Goal: Task Accomplishment & Management: Complete application form

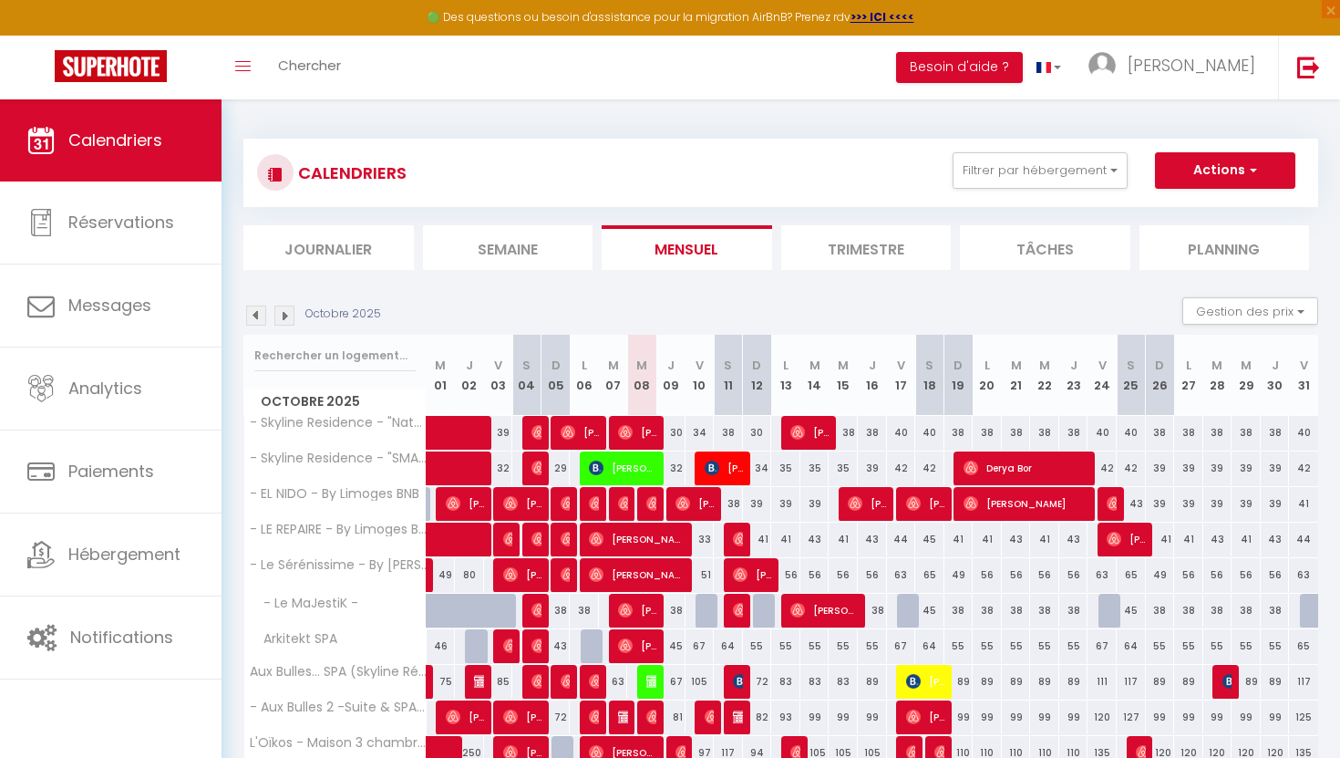
scroll to position [99, 0]
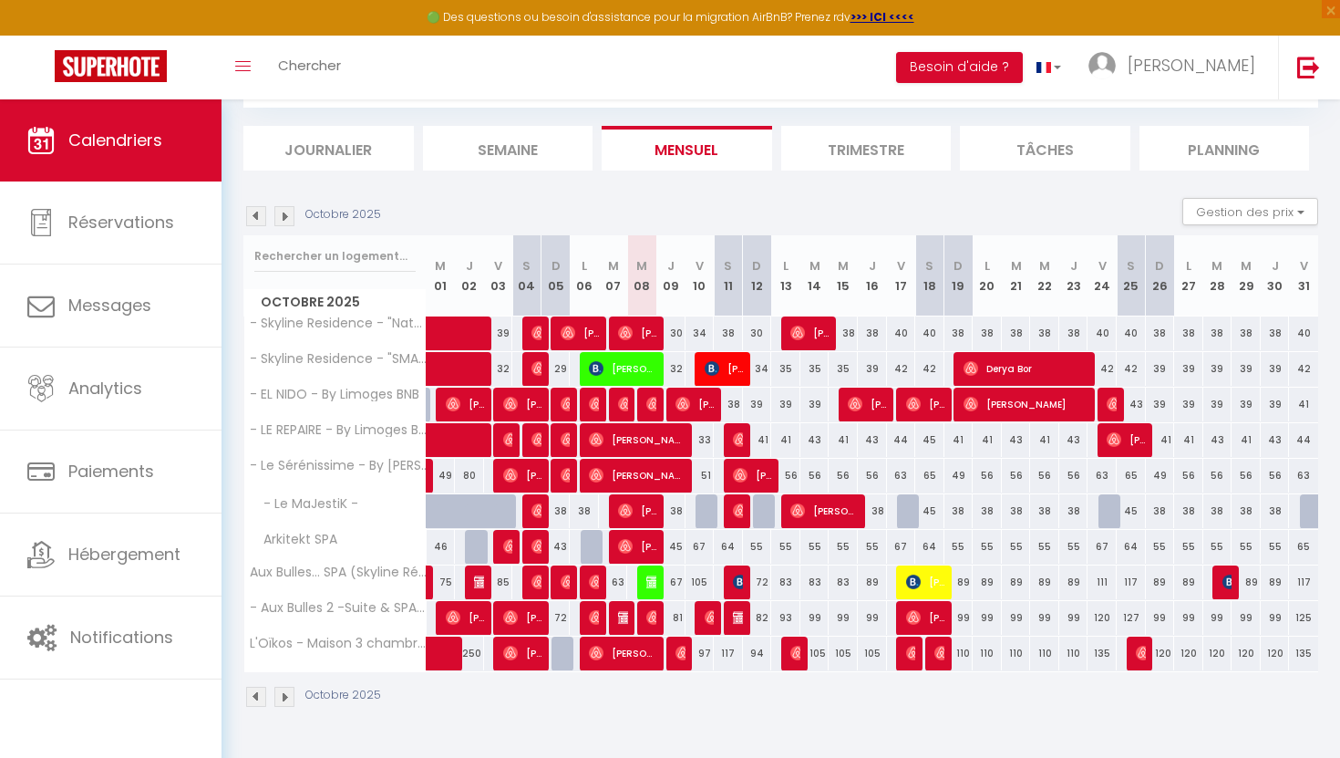
click at [259, 213] on img at bounding box center [256, 216] width 20 height 20
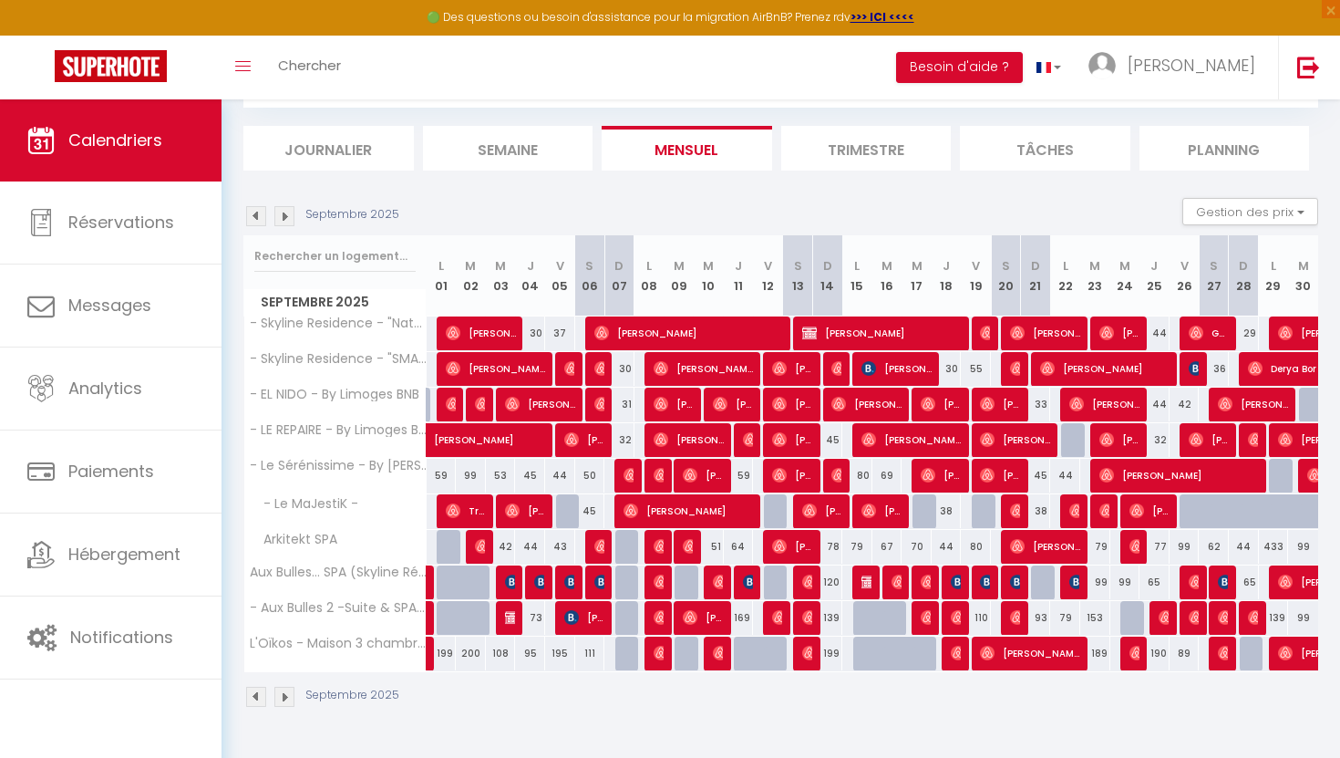
click at [259, 216] on img at bounding box center [256, 216] width 20 height 20
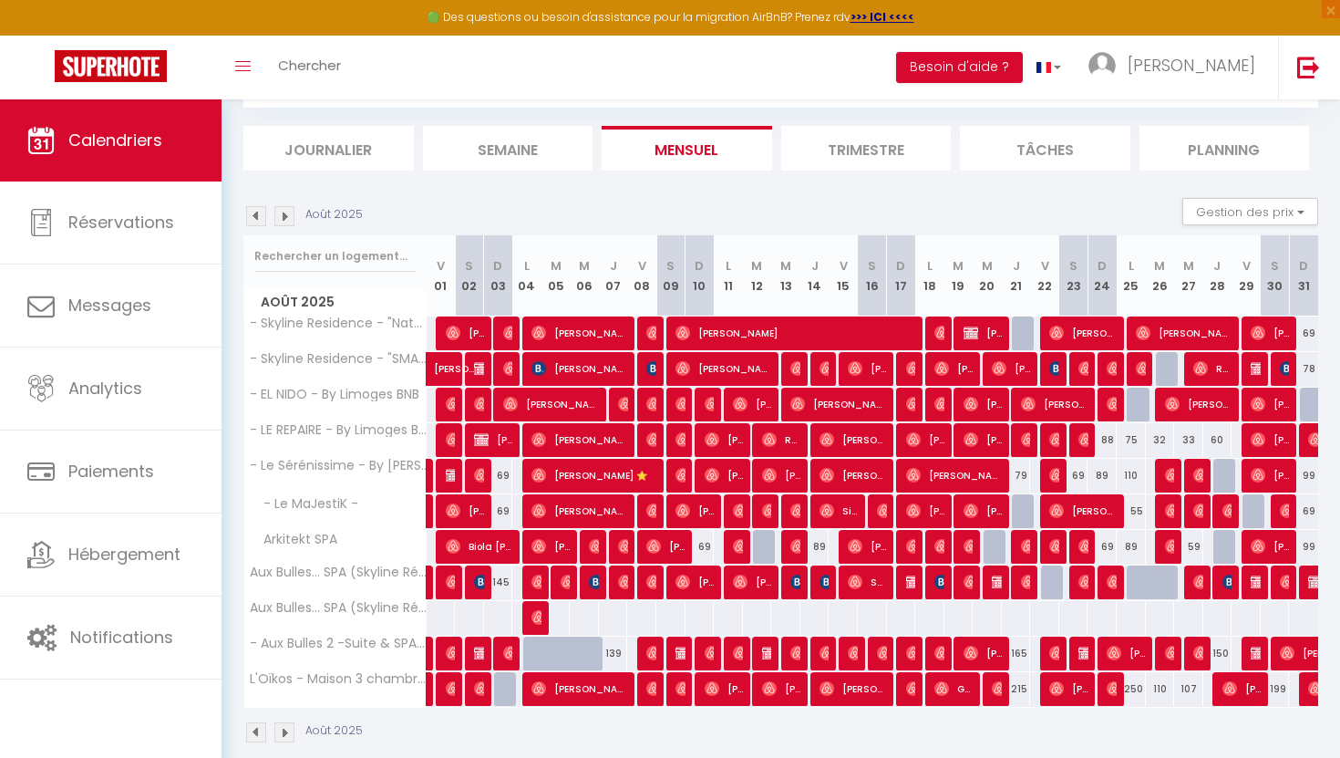
click at [376, 65] on div "Toggle menubar Chercher BUTTON Besoin d'aide ? alexandre Paramètres Équipe" at bounding box center [729, 68] width 1194 height 64
click at [334, 65] on span "Chercher" at bounding box center [309, 65] width 63 height 19
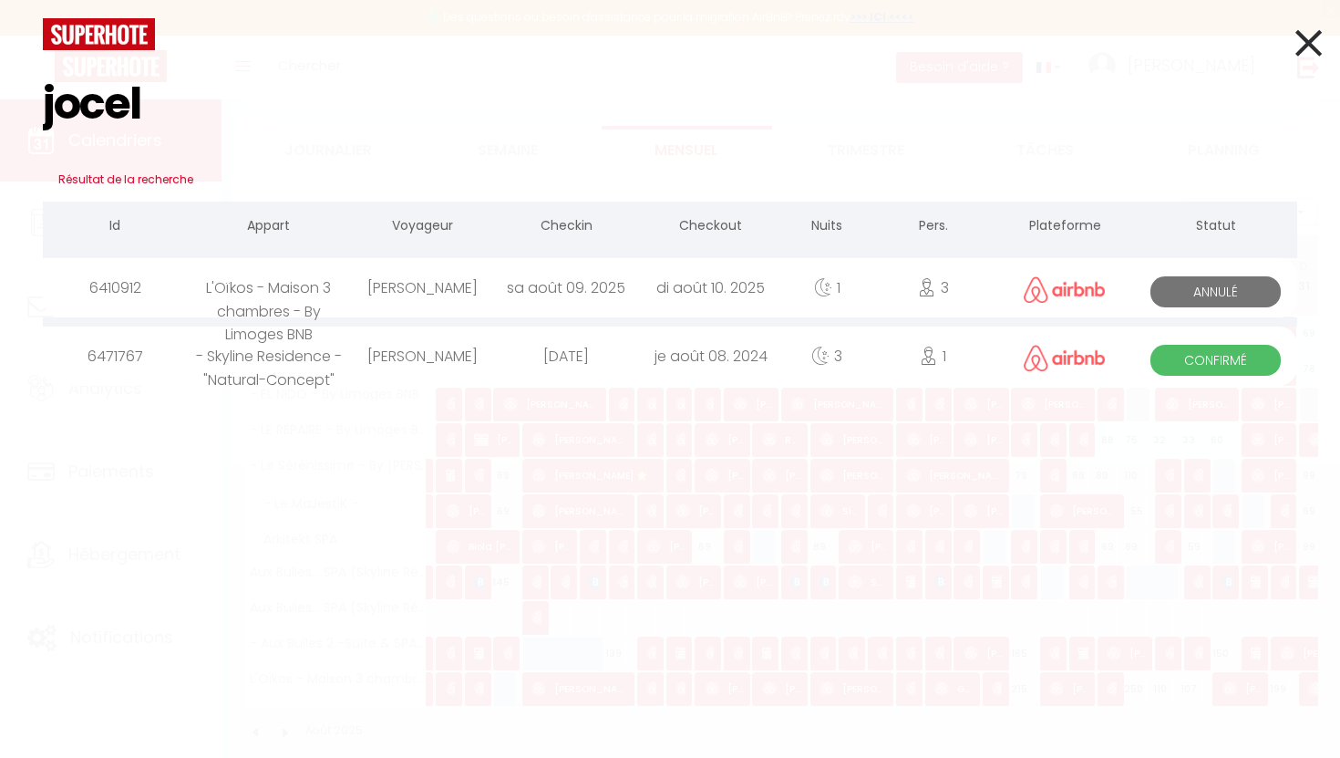
type input "jocel"
click at [459, 286] on div "Jocelyn Houzé" at bounding box center [422, 287] width 144 height 59
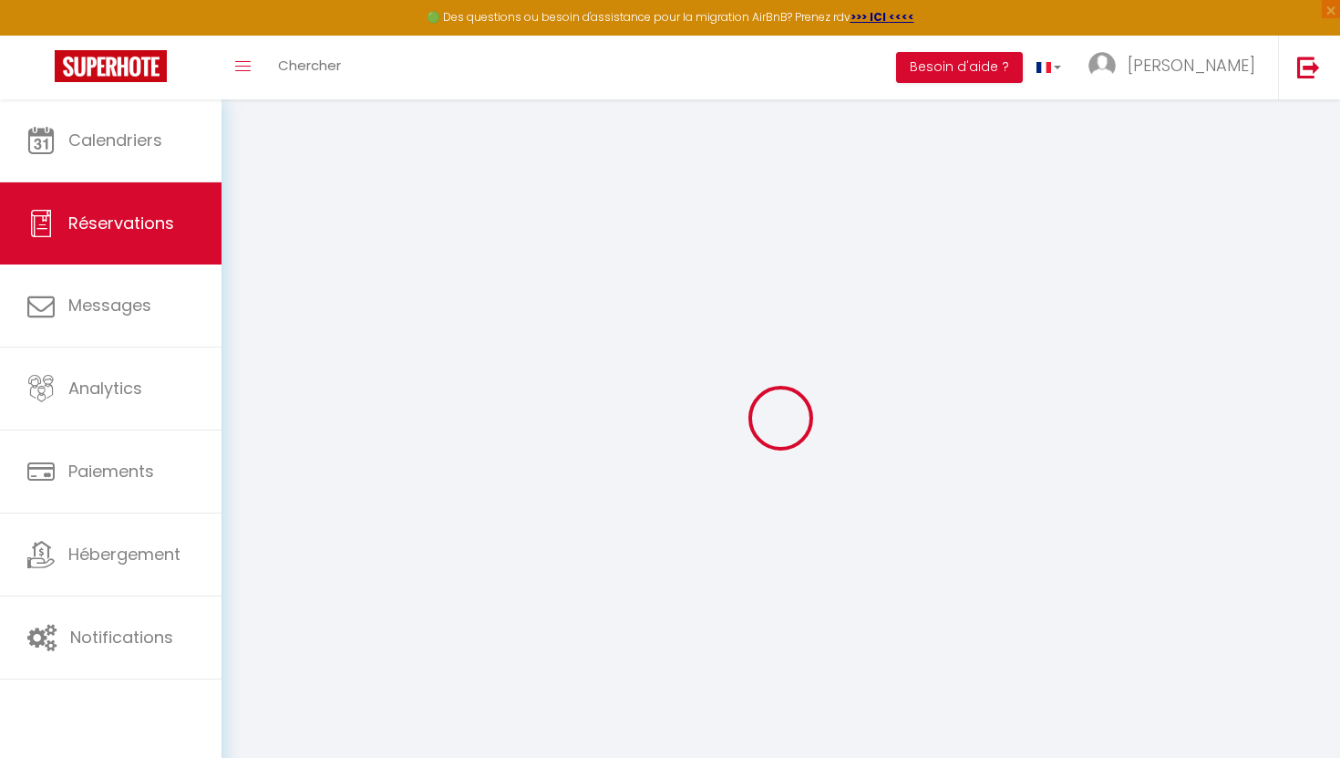
type input "[PERSON_NAME]"
type input "Houzé"
type input "kytokem3v5wveivlxbduw6jk4lqy@reply.superhote.com"
type input "+33612298531"
select select
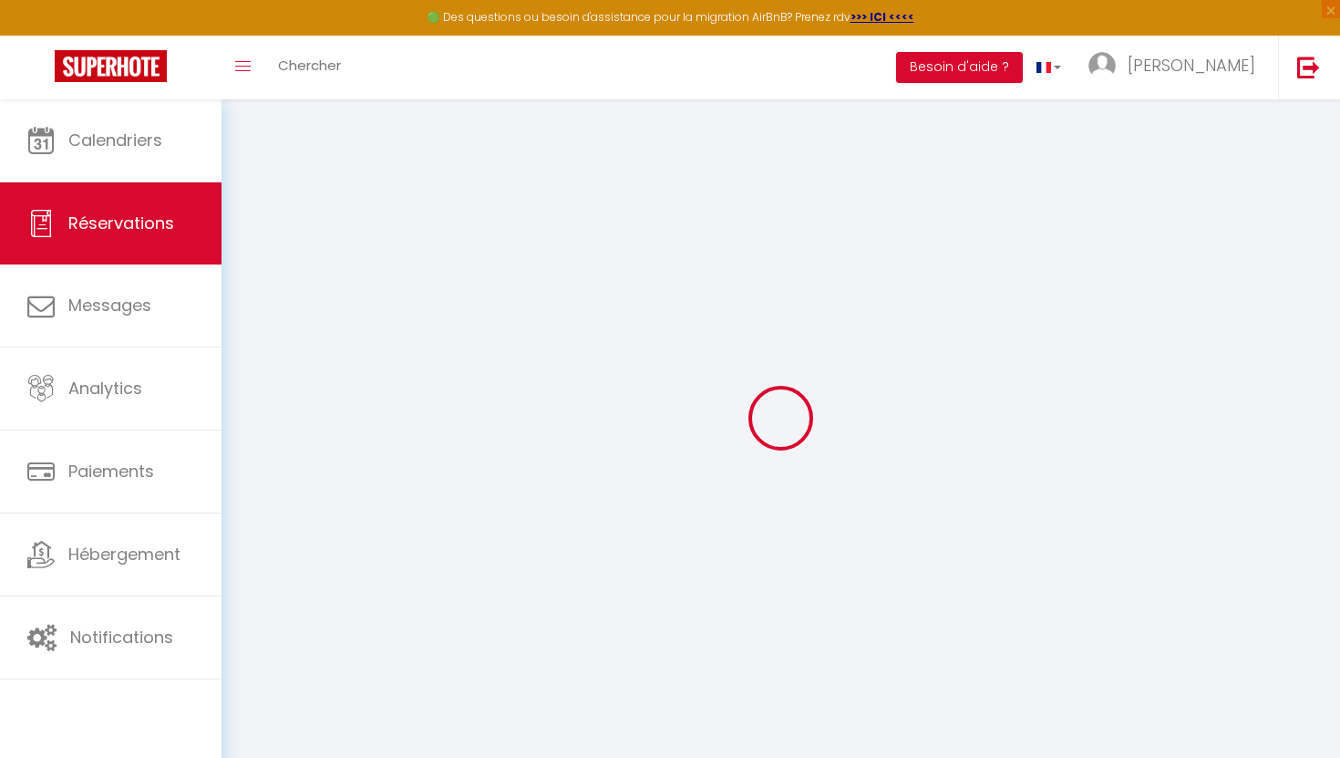
type input "25.35"
select select "74362"
select select "0"
select select
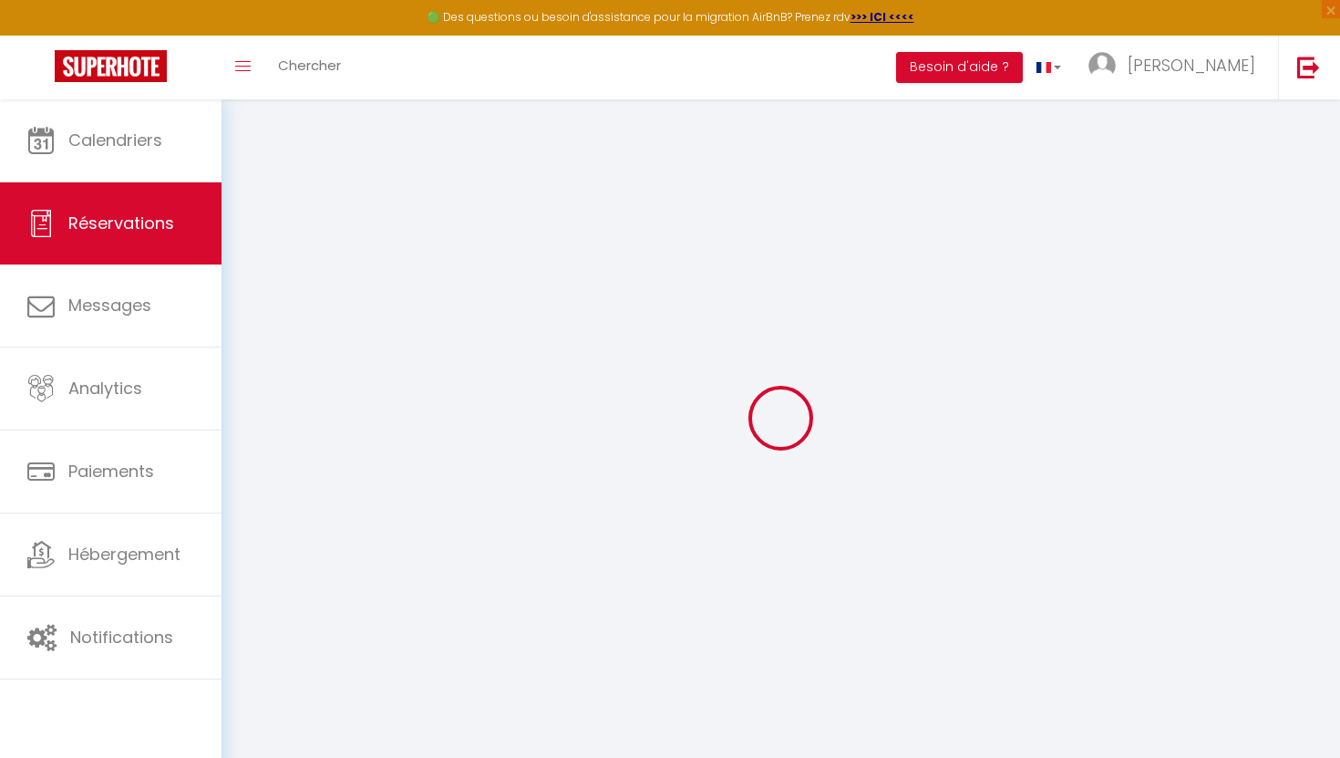
type input "3"
type input "1"
select select "10"
select select
type input "169"
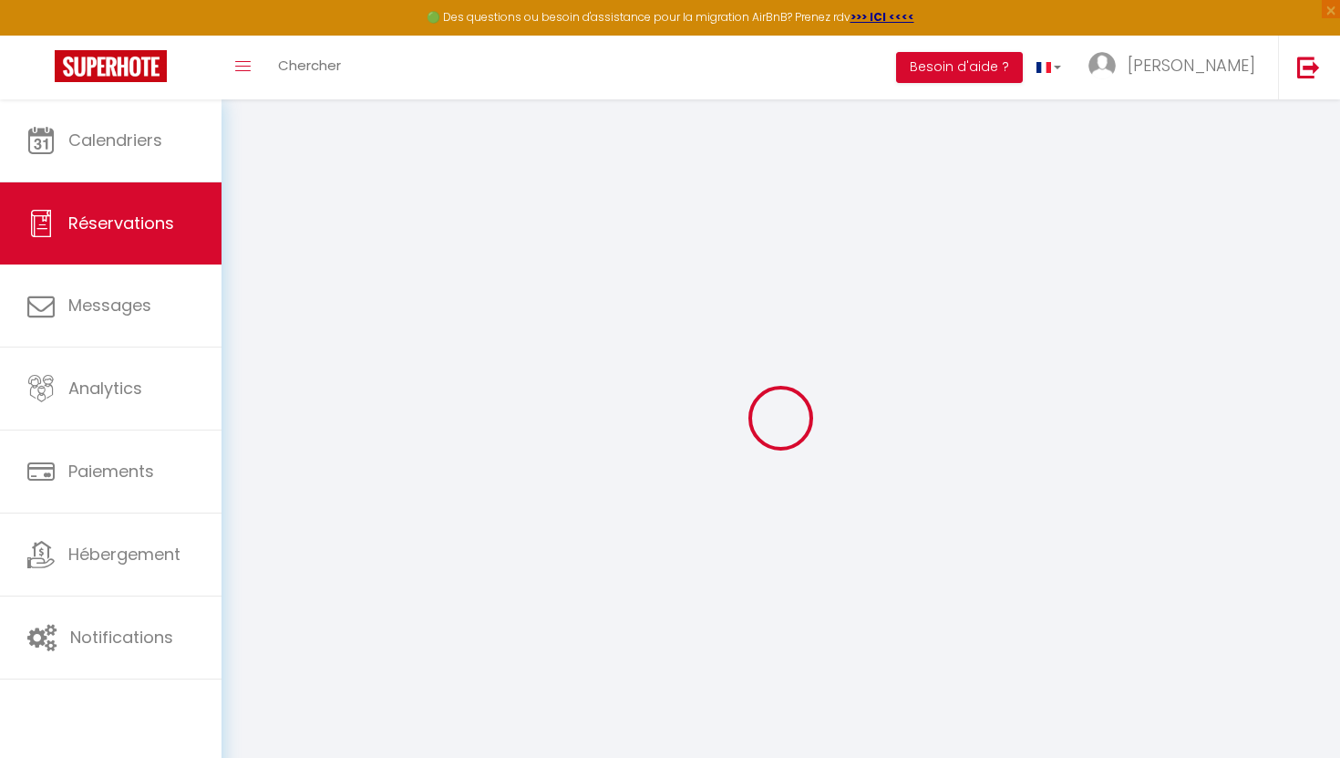
checkbox input "false"
type input "173.18"
select select "1"
type input "0"
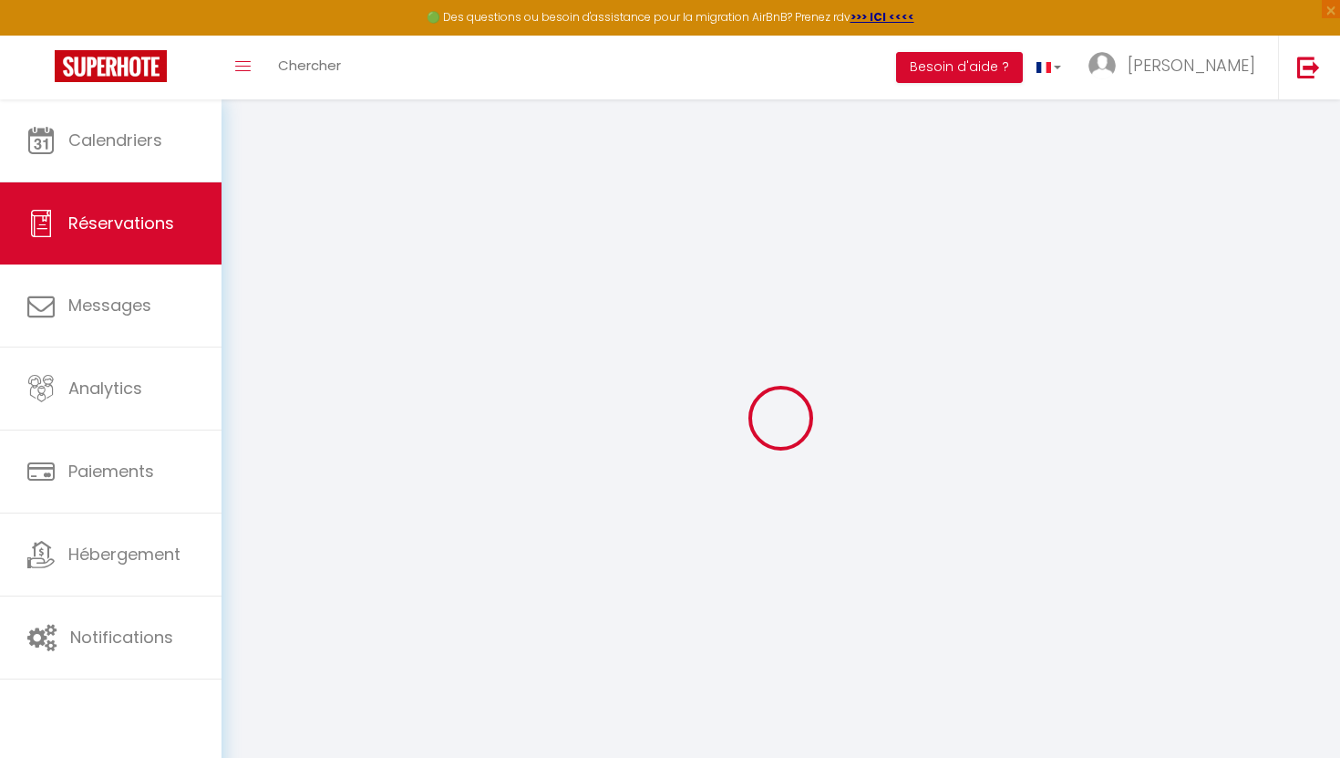
type input "0"
select select
select select "14"
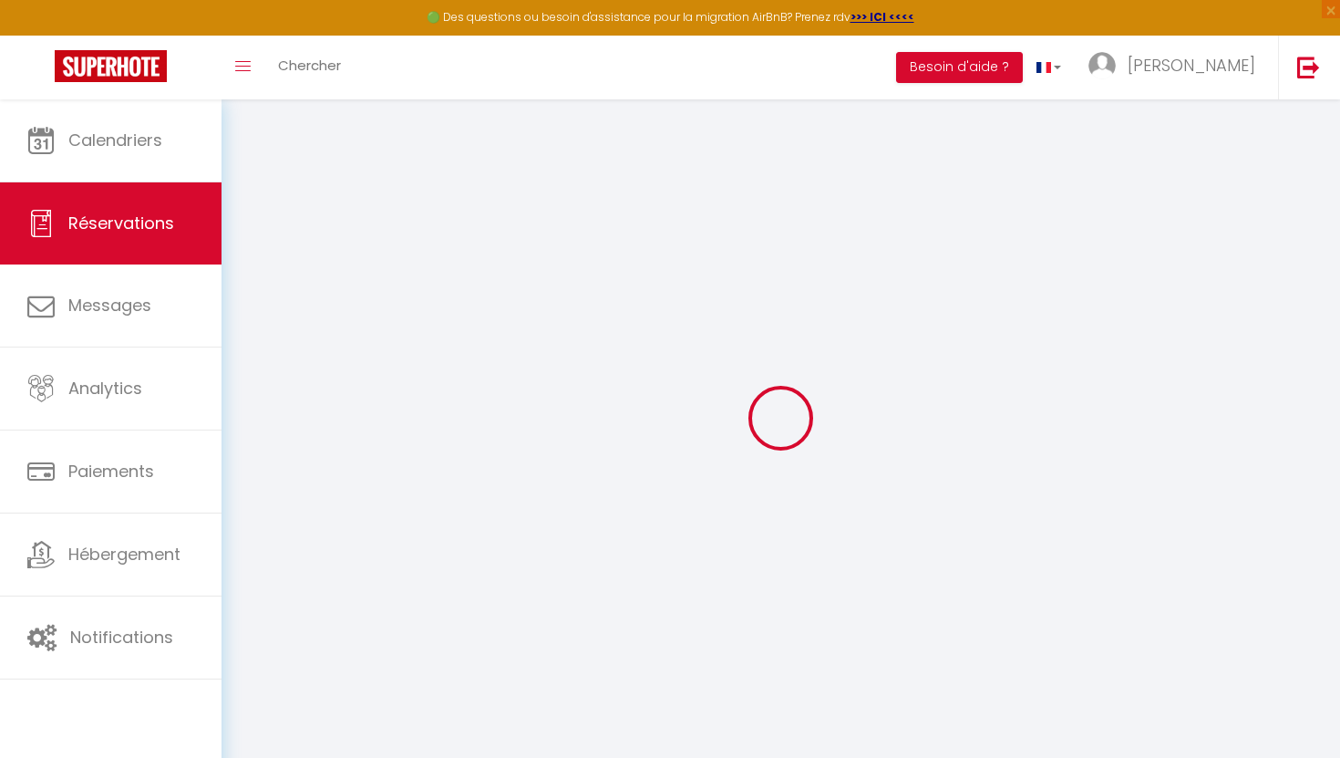
checkbox input "false"
select select
checkbox input "false"
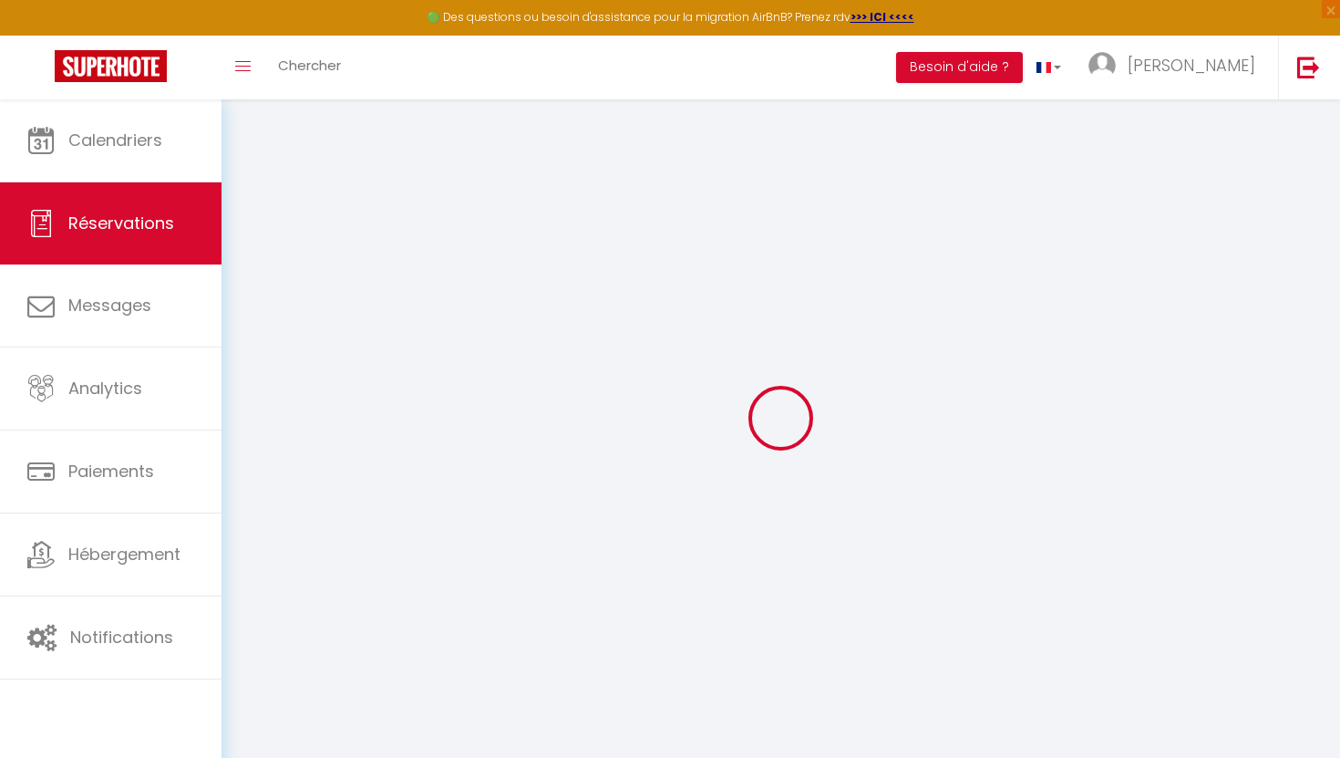
select select
checkbox input "false"
select select
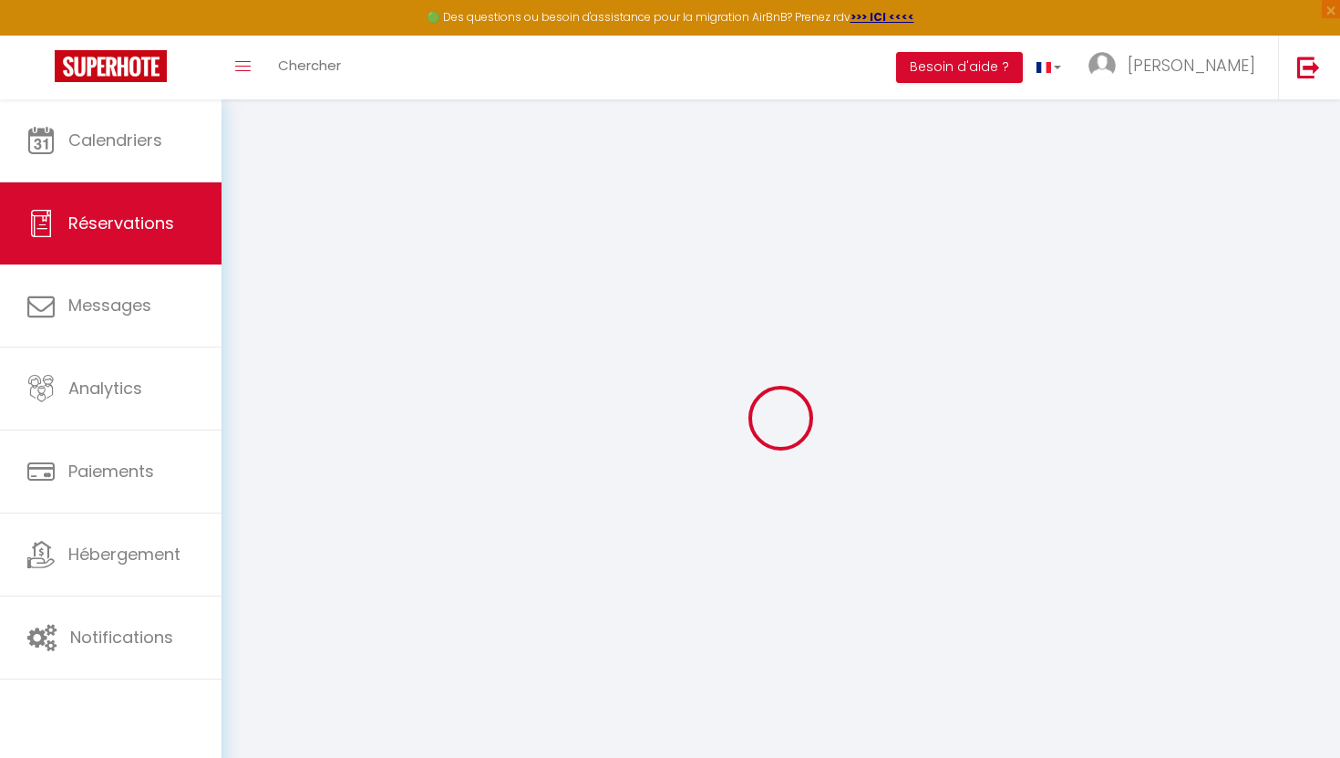
select select
checkbox input "false"
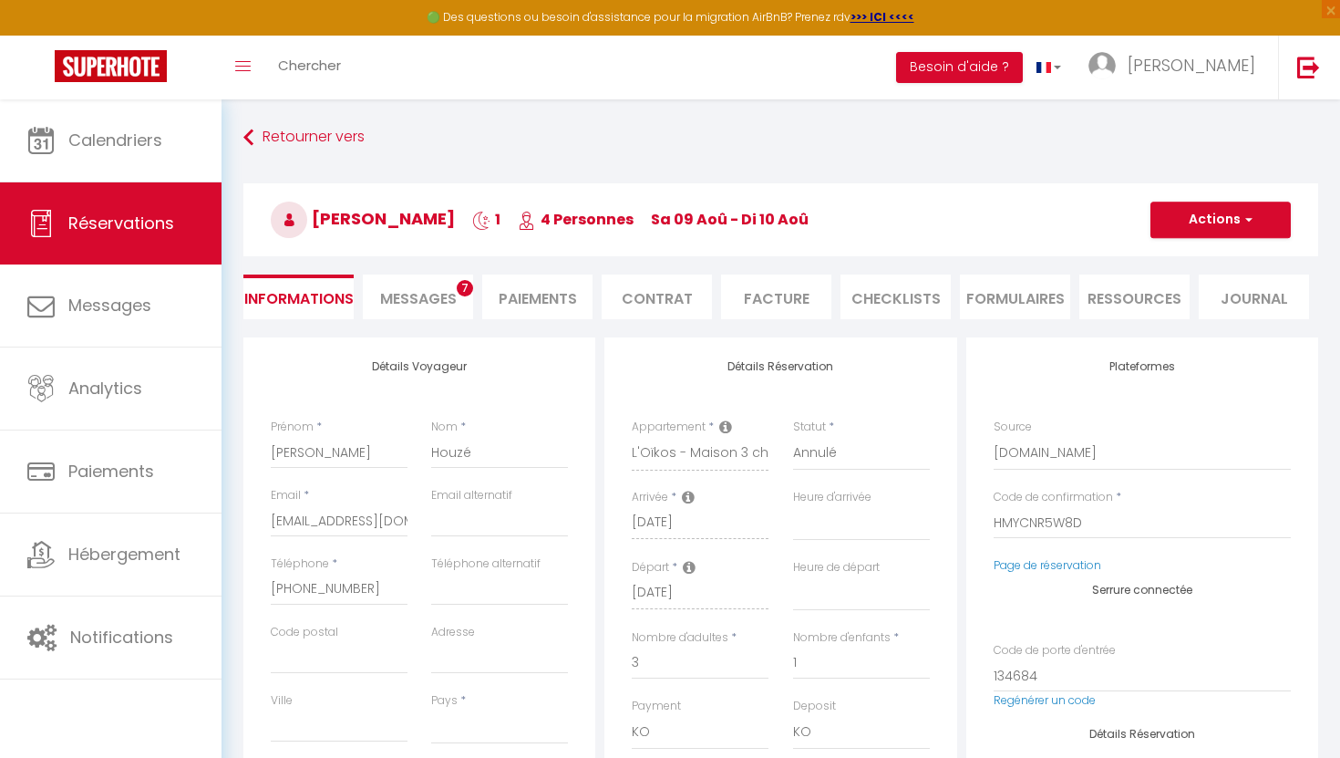
select select
type input "4.18"
select select
checkbox input "false"
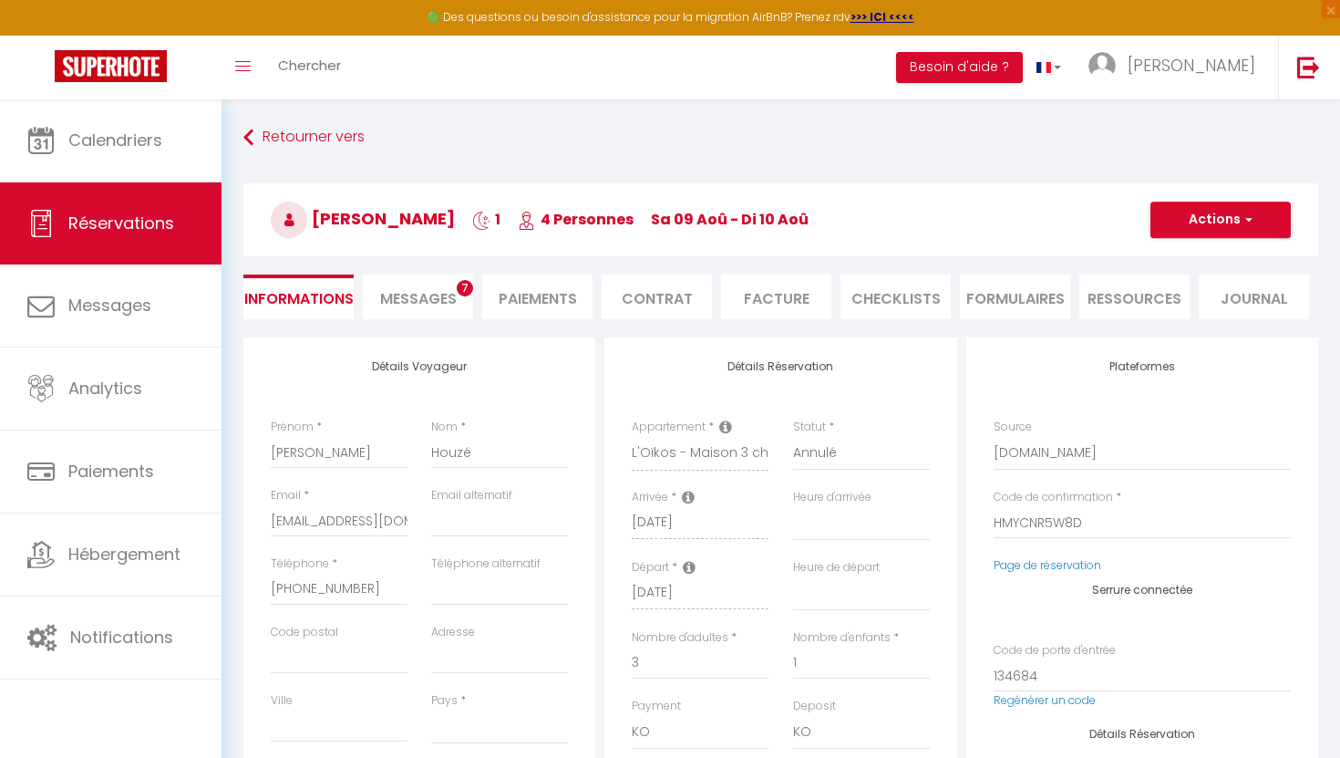
select select
checkbox input "false"
select select
click at [783, 300] on li "Facture" at bounding box center [776, 296] width 110 height 45
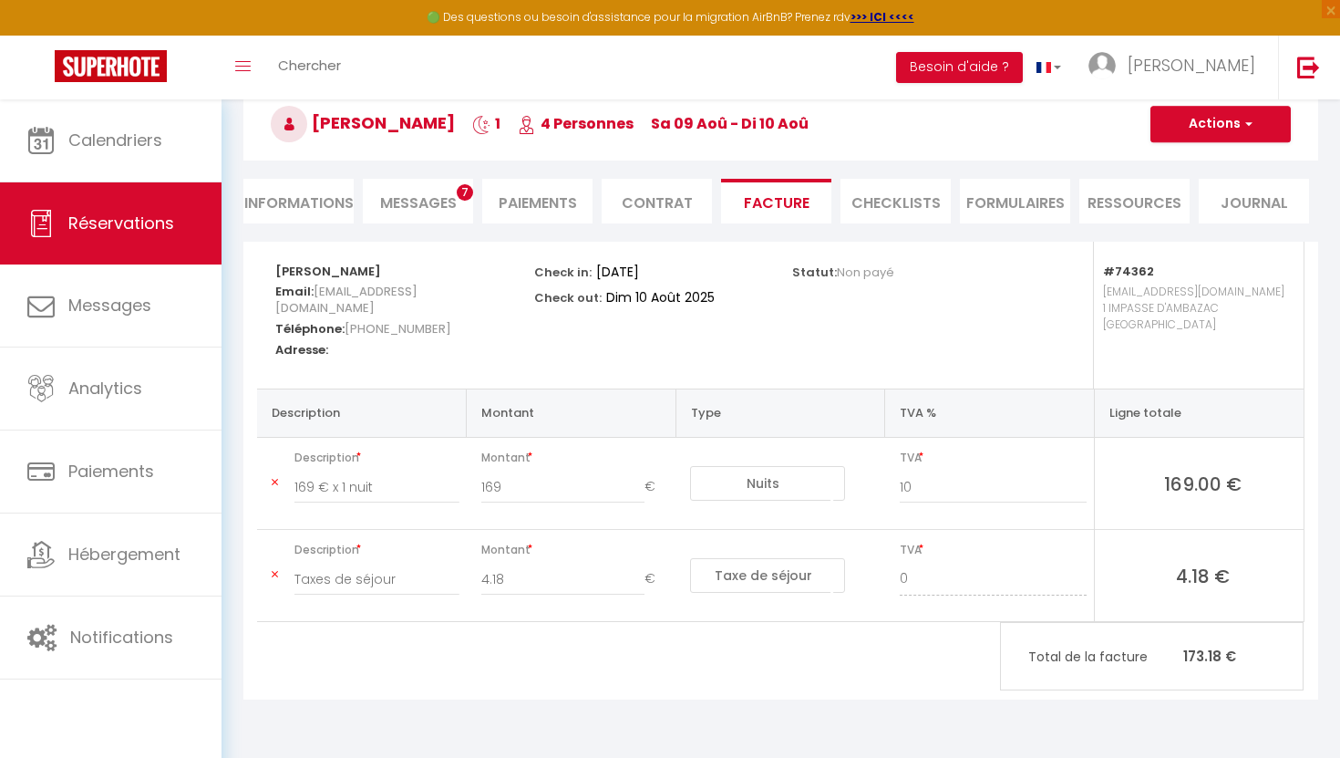
scroll to position [99, 0]
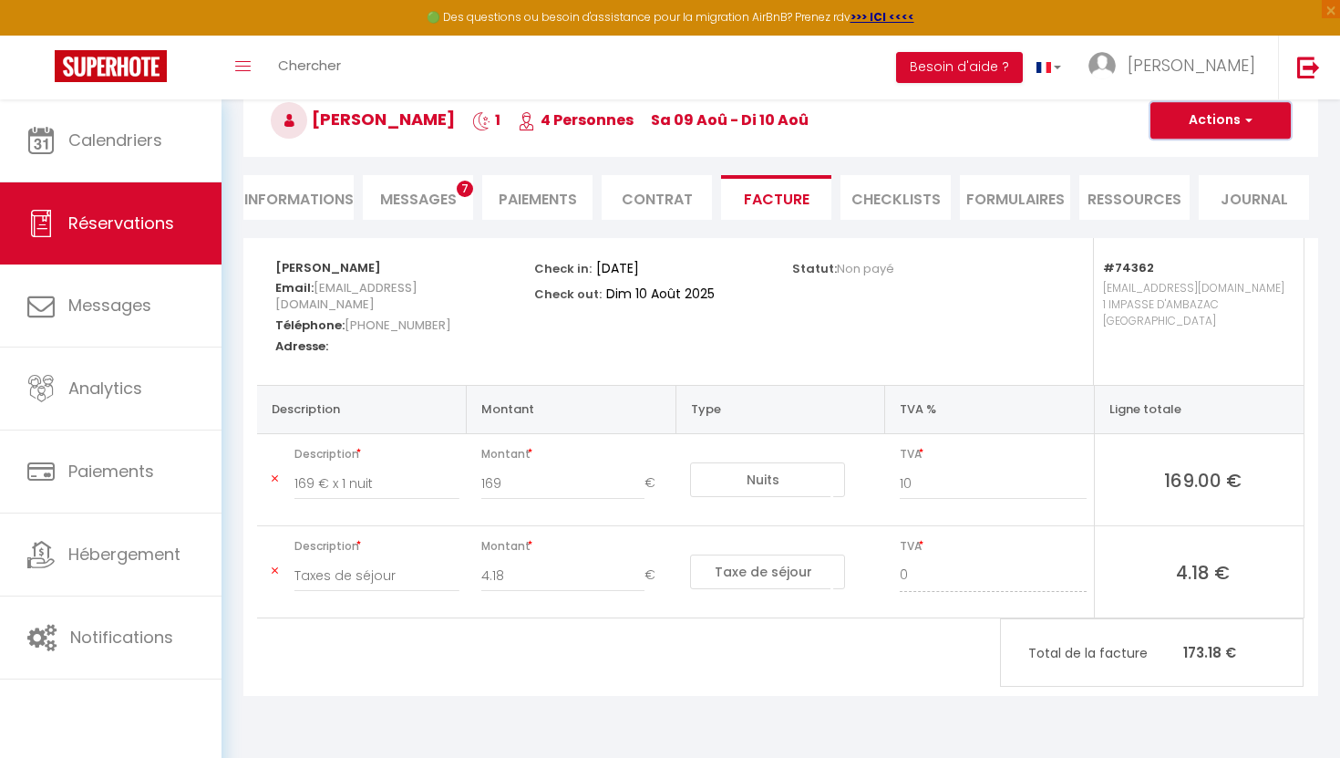
click at [1253, 125] on button "Actions" at bounding box center [1221, 120] width 140 height 36
click at [1228, 185] on link "Aperçu et éditer" at bounding box center [1206, 184] width 153 height 24
click at [511, 574] on input "4.18" at bounding box center [563, 575] width 164 height 33
type input "4"
type input "0"
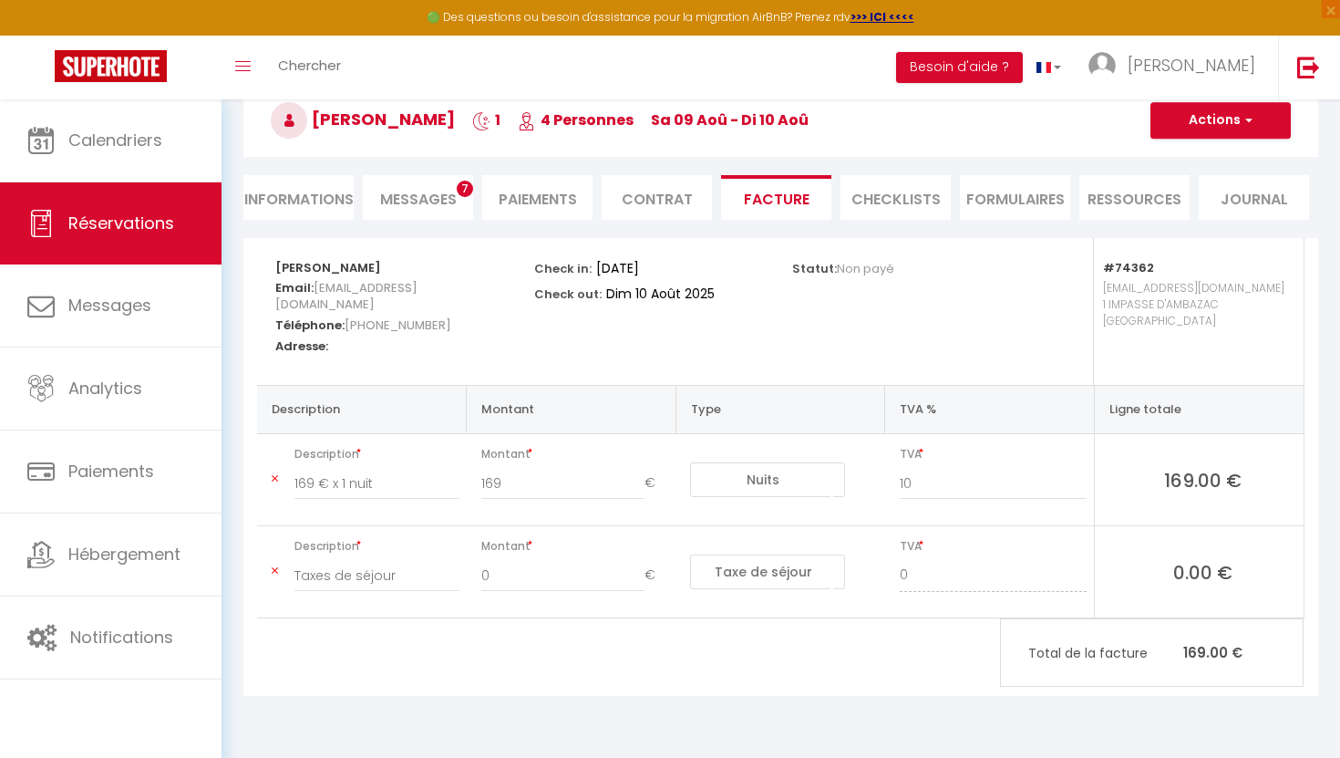
click at [555, 693] on div "Jocelyn Houzé Email: kytokem3v5wveivlxbduw6jk4lqy@reply.superhote.com Téléphone…" at bounding box center [780, 467] width 1075 height 458
click at [1222, 121] on button "Actions" at bounding box center [1221, 120] width 140 height 36
click at [1220, 181] on link "Aperçu et éditer" at bounding box center [1206, 184] width 153 height 24
click at [1219, 122] on button "Actions" at bounding box center [1221, 120] width 140 height 36
click at [1194, 159] on link "Enregistrer" at bounding box center [1206, 161] width 153 height 24
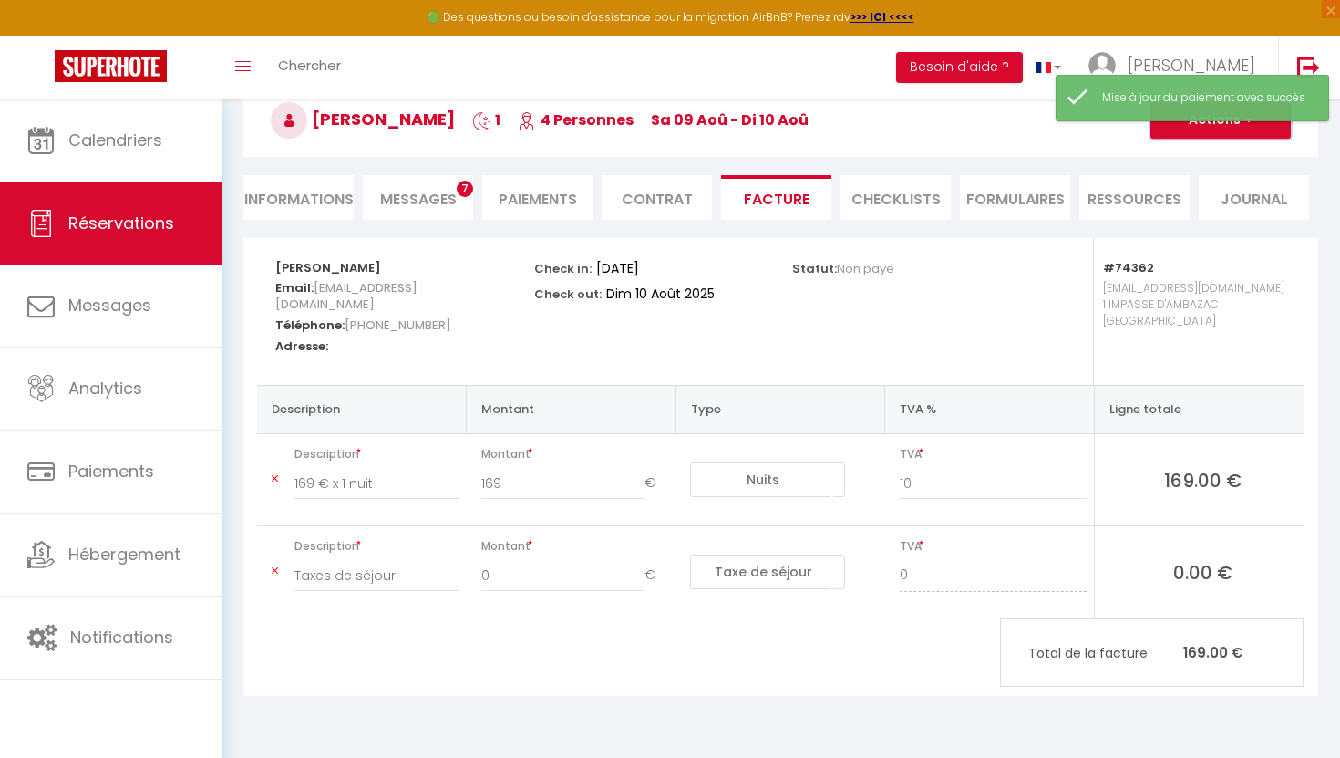
click at [1250, 129] on button "Actions" at bounding box center [1221, 120] width 140 height 36
click at [1218, 182] on link "Aperçu et éditer" at bounding box center [1206, 184] width 153 height 24
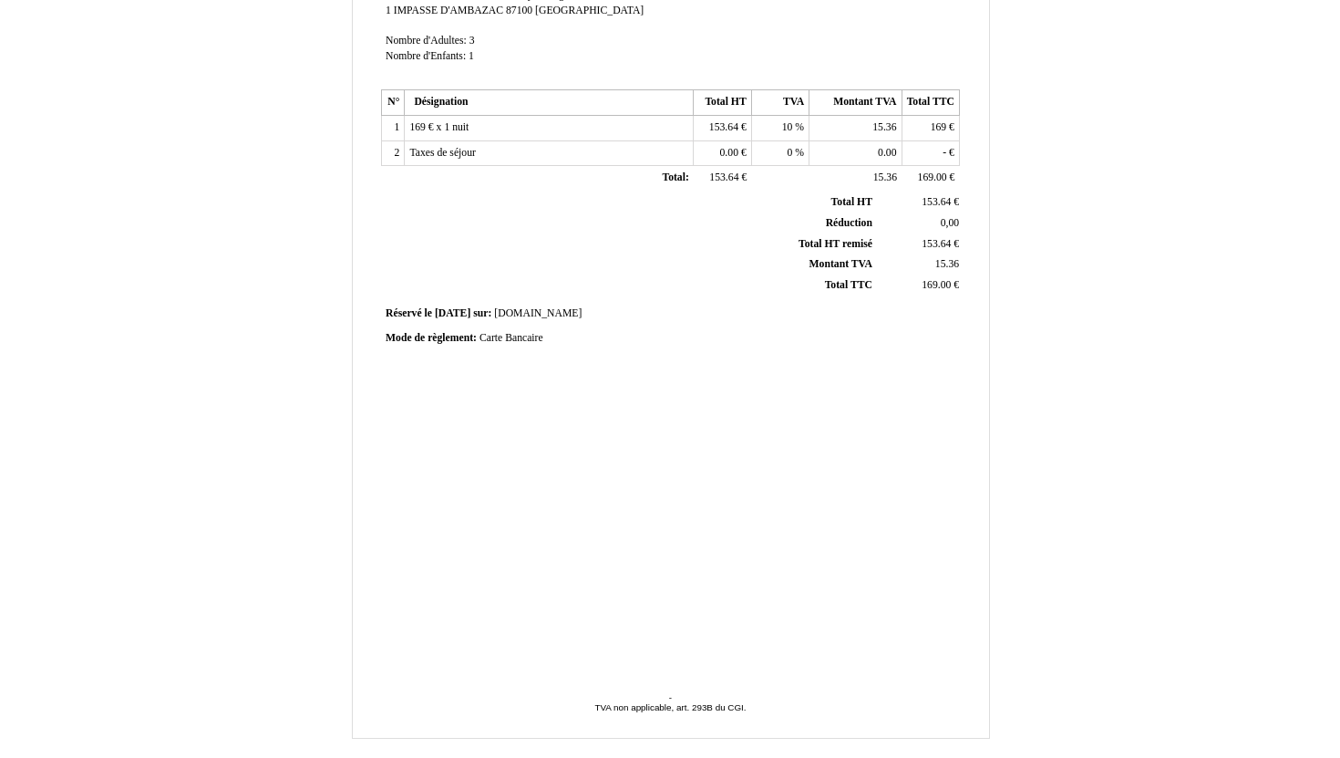
scroll to position [343, 0]
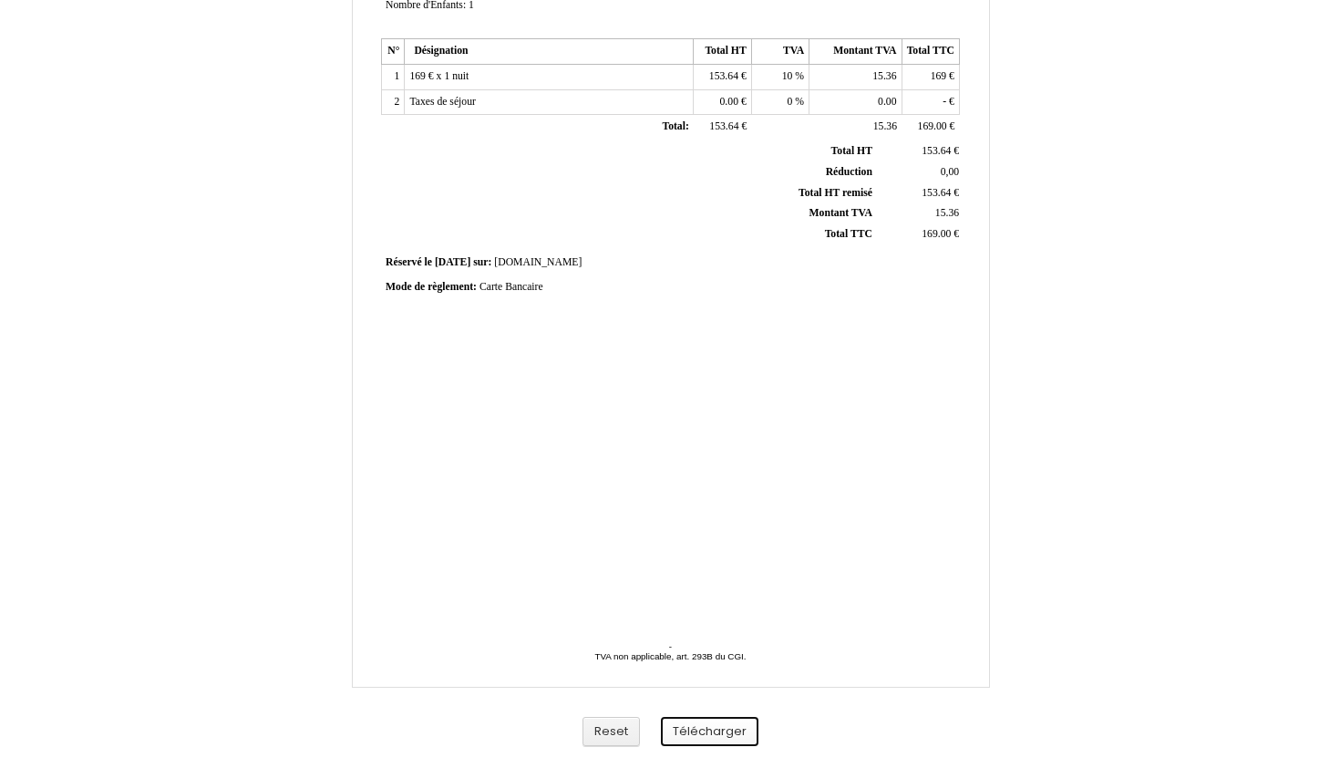
click at [714, 729] on button "Télécharger" at bounding box center [710, 732] width 98 height 30
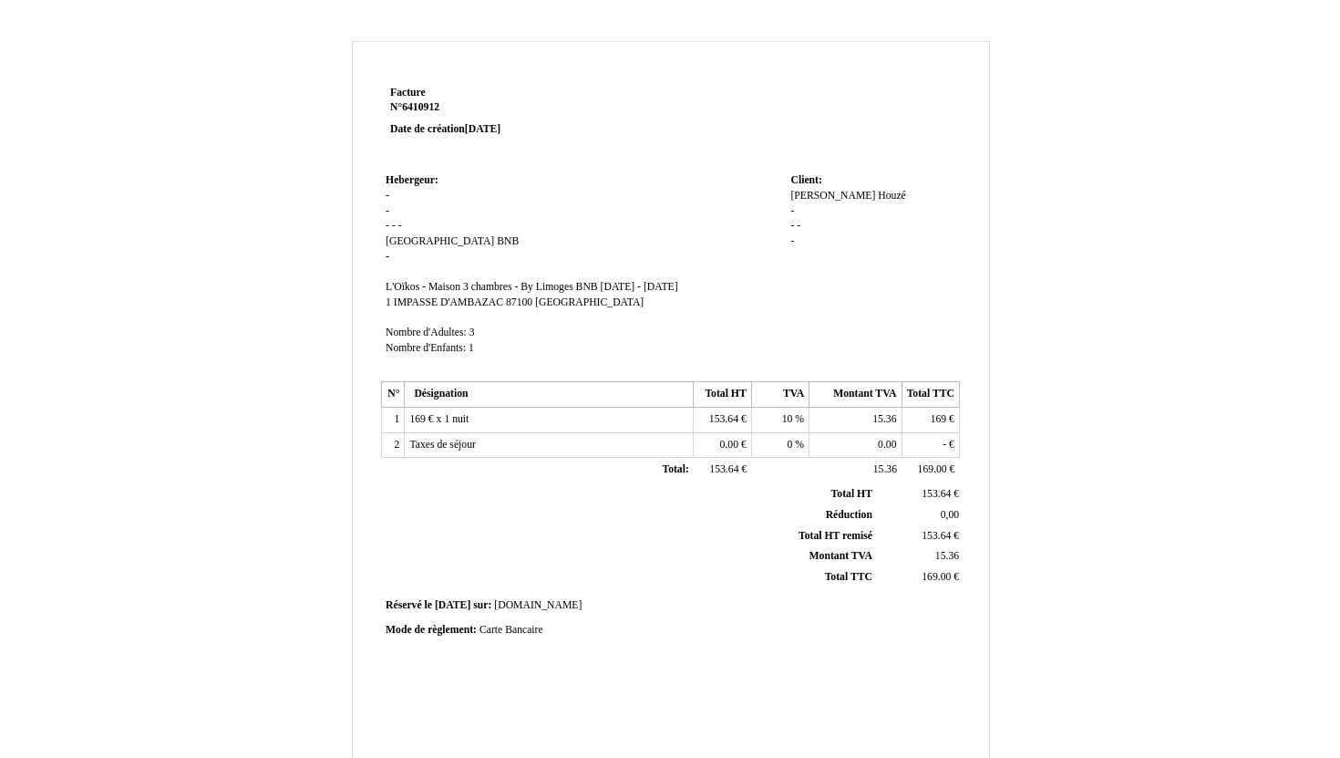
drag, startPoint x: 186, startPoint y: 72, endPoint x: 222, endPoint y: 72, distance: 36.5
click at [197, 70] on div "Facture Facture N° 6410912 6410912 Date de création 07 August 2025 Hebergeur: H…" at bounding box center [671, 570] width 1067 height 1058
